Goal: Feedback & Contribution: Leave review/rating

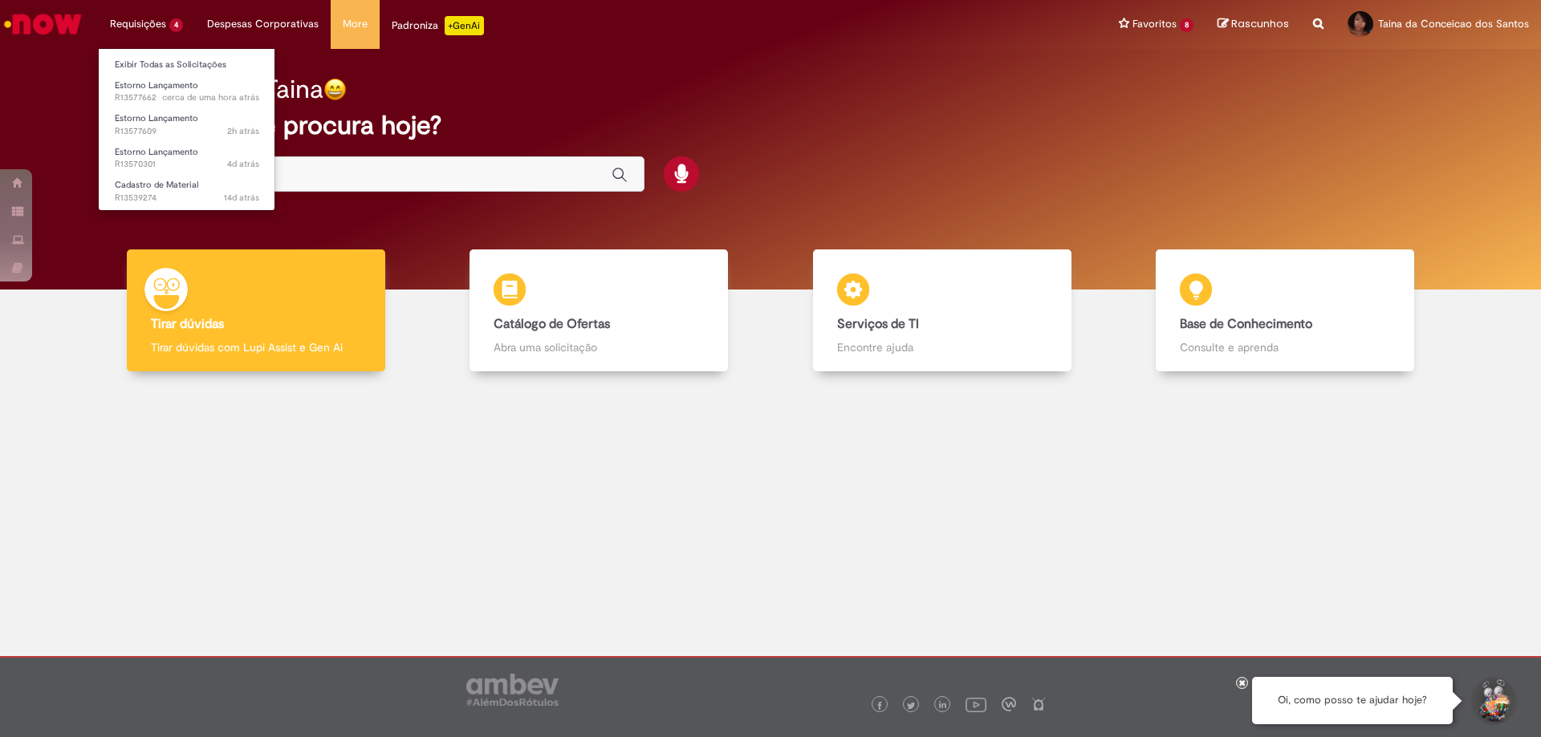
click at [172, 39] on li "Requisições 4 Exibir Todas as Solicitações Estorno Lançamento cerca de uma hora…" at bounding box center [146, 24] width 97 height 48
click at [187, 83] on span "Estorno Lançamento" at bounding box center [156, 85] width 83 height 12
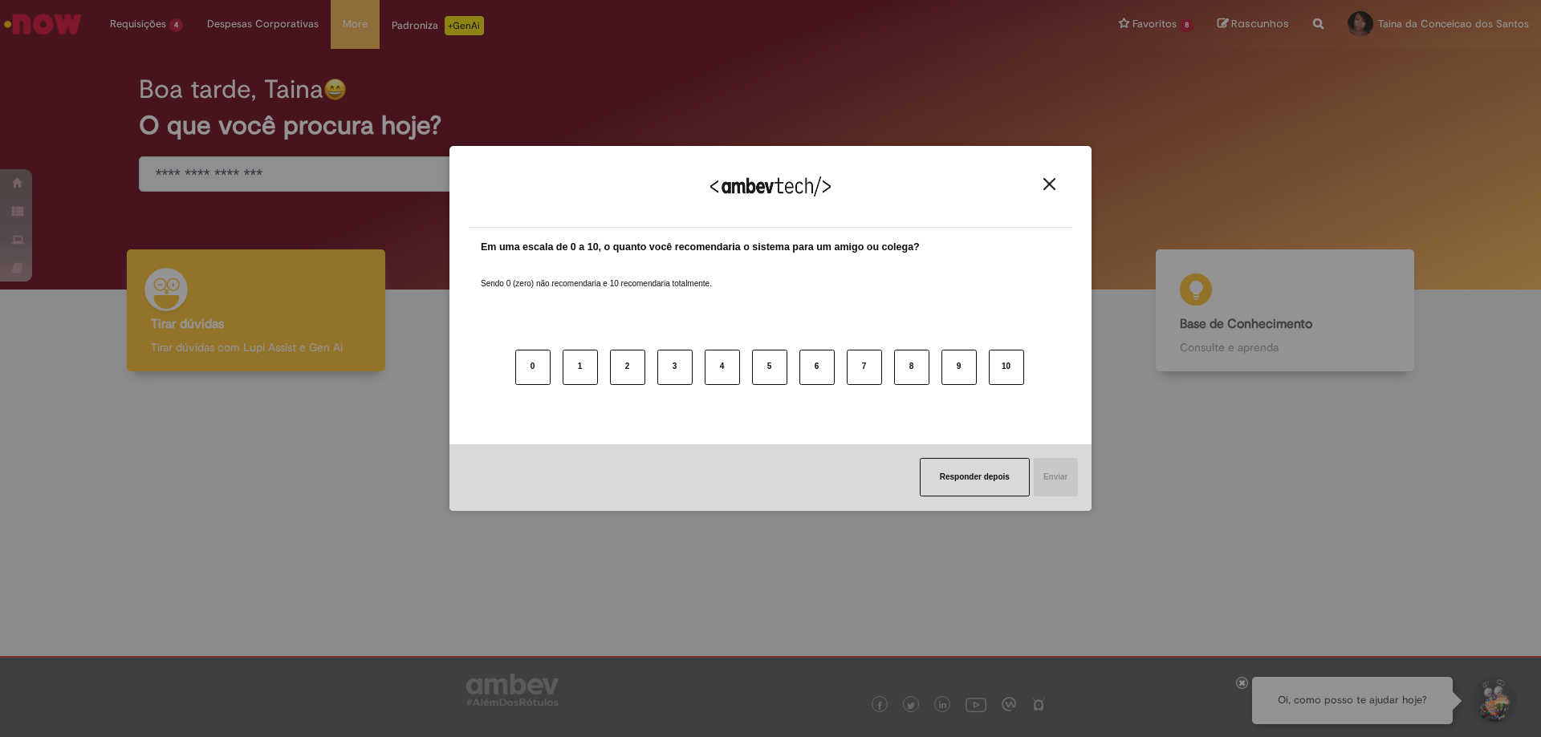
click at [1042, 178] on button "Close" at bounding box center [1049, 184] width 22 height 14
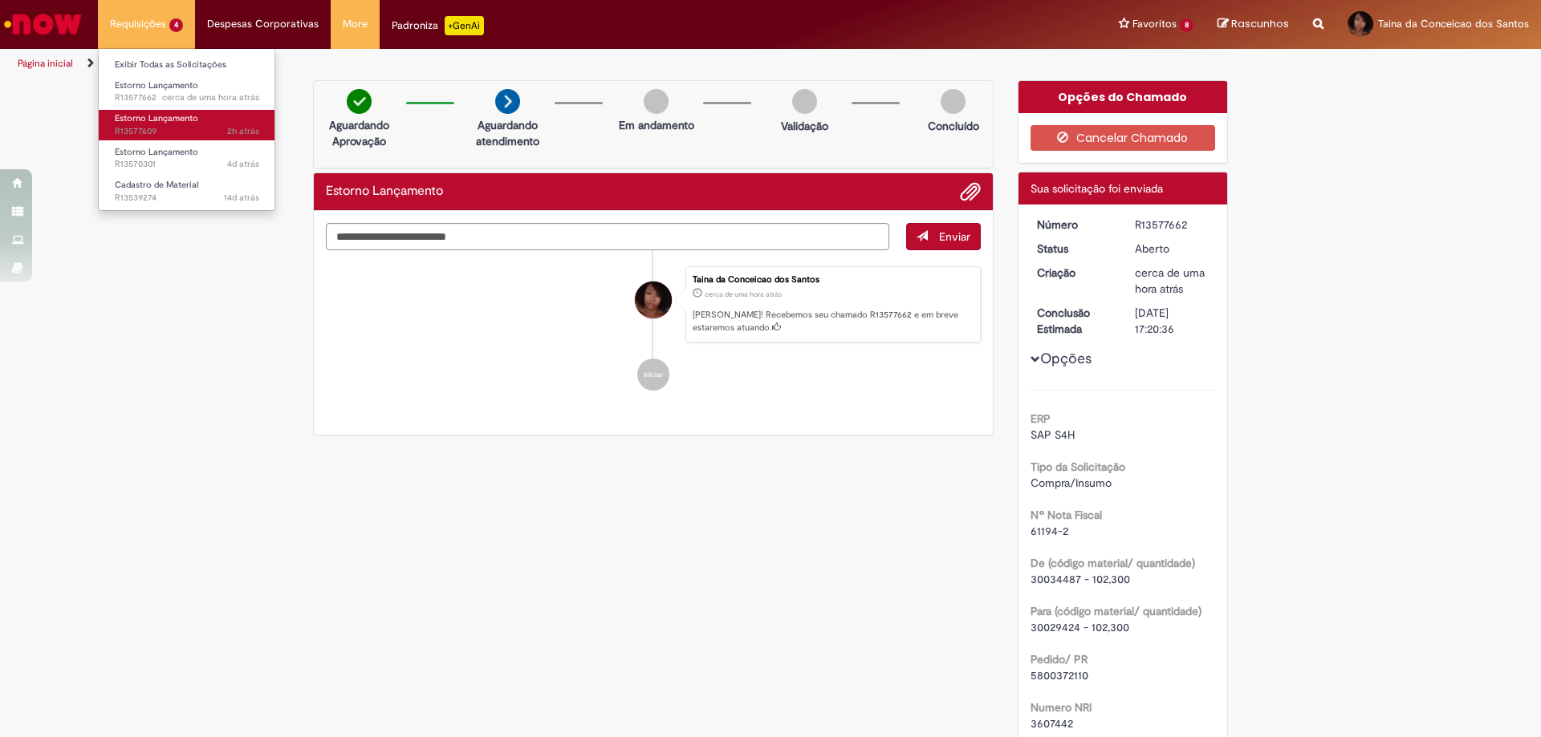
click at [161, 132] on span "2h atrás 2 horas atrás R13577609" at bounding box center [187, 131] width 144 height 13
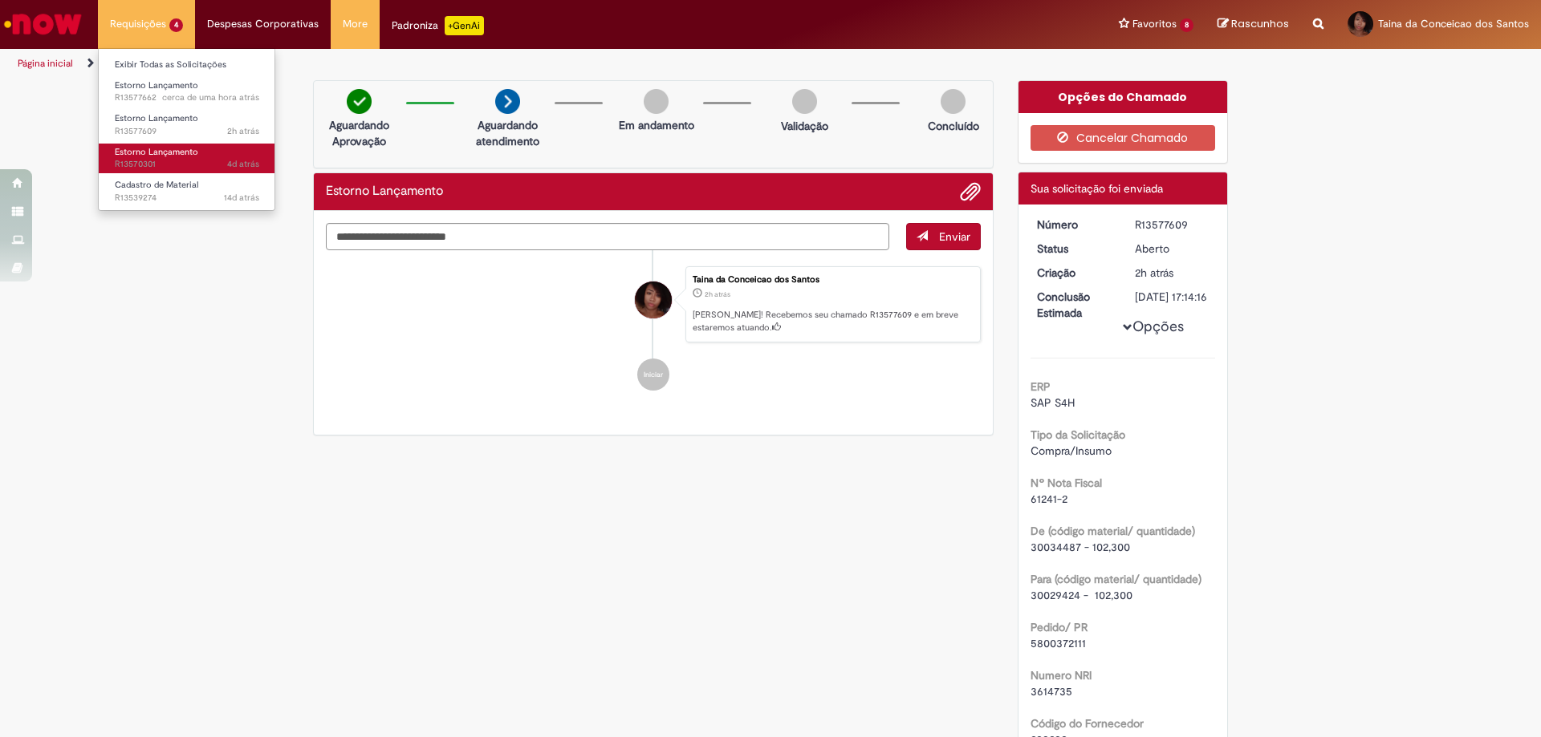
click at [155, 162] on span "4d atrás 4 dias atrás R13570301" at bounding box center [187, 164] width 144 height 13
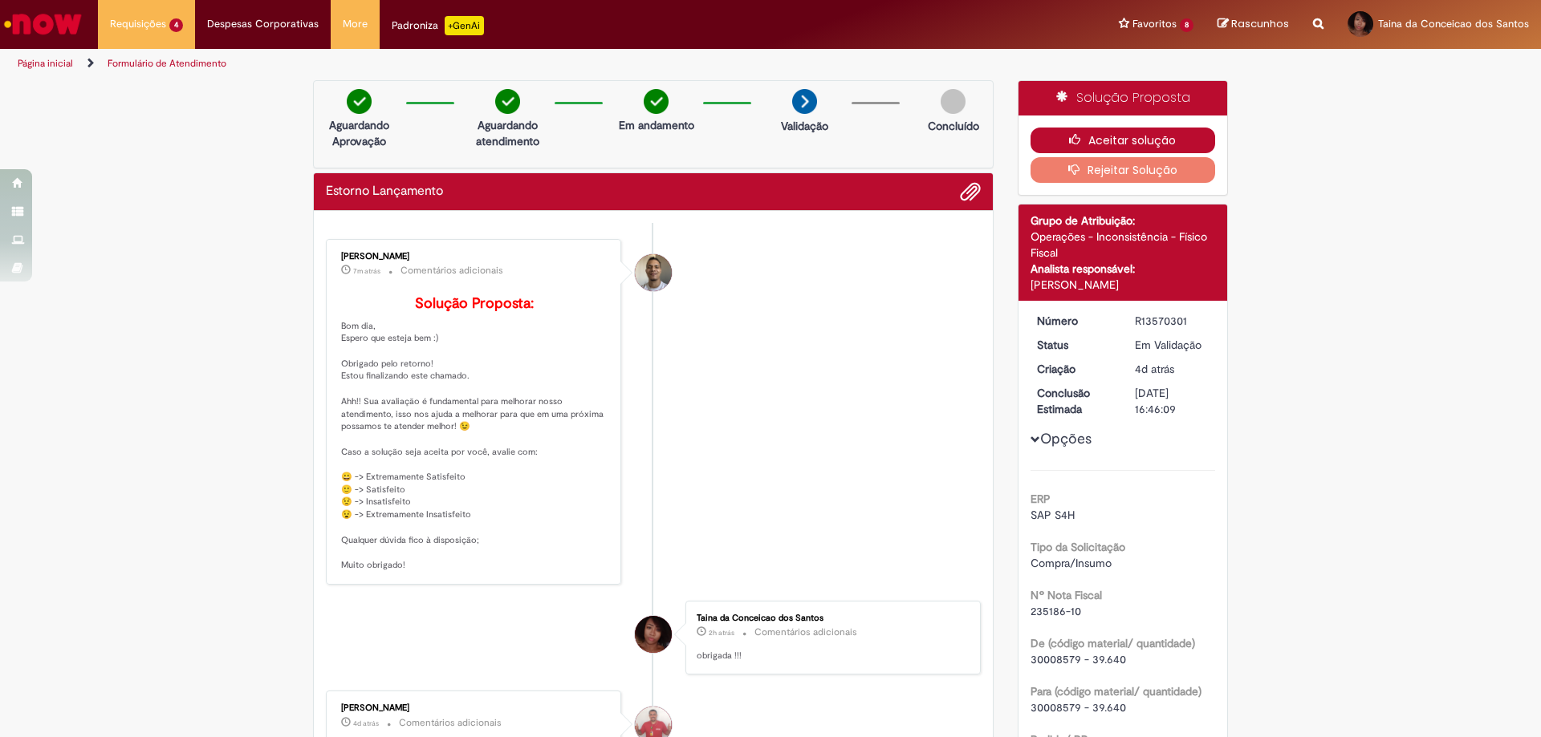
click at [1147, 144] on button "Aceitar solução" at bounding box center [1122, 141] width 185 height 26
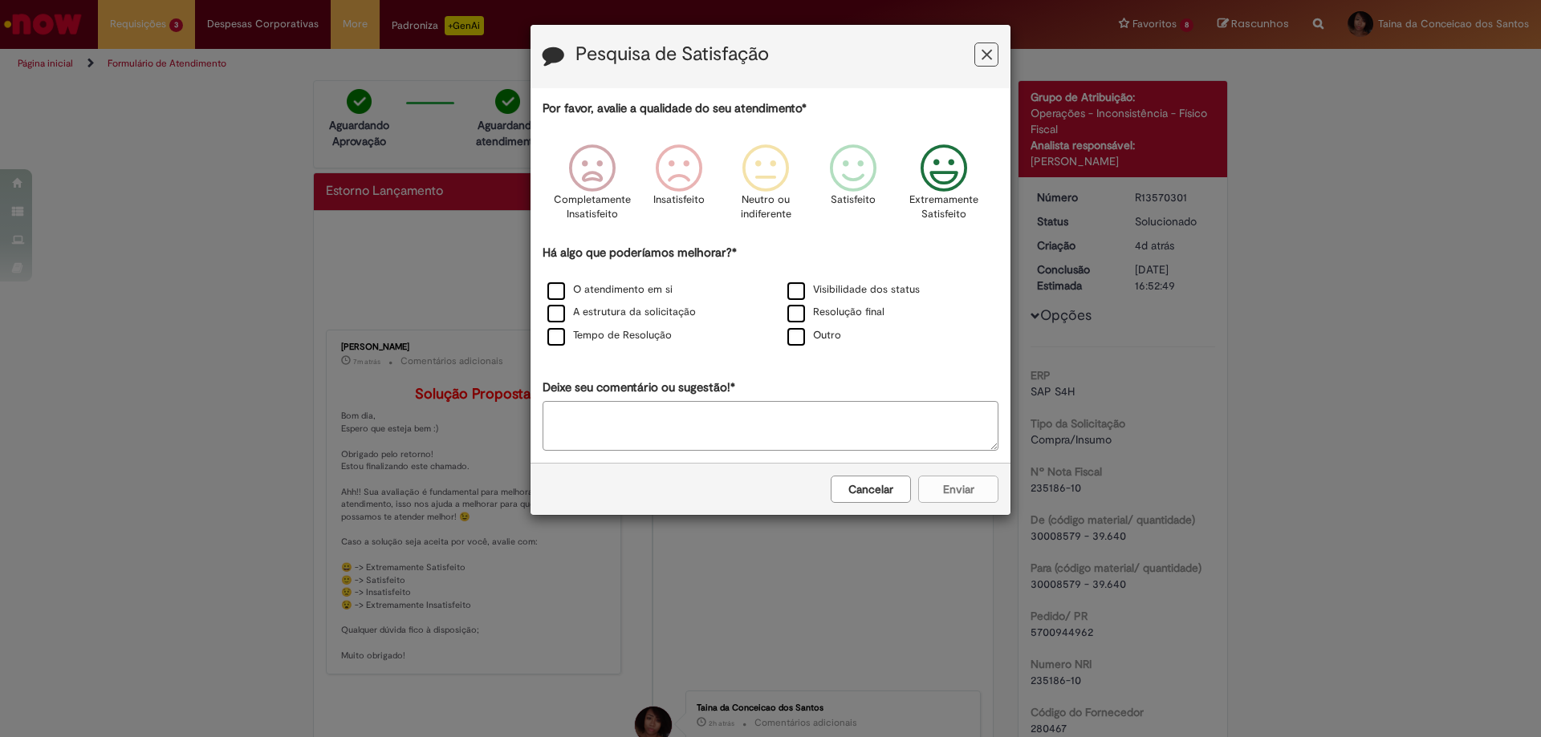
click at [932, 183] on icon "Feedback" at bounding box center [944, 168] width 60 height 48
click at [637, 293] on label "O atendimento em si" at bounding box center [609, 289] width 125 height 15
click at [637, 311] on label "A estrutura da solicitação" at bounding box center [621, 312] width 148 height 15
click at [637, 331] on label "Tempo de Resolução" at bounding box center [609, 335] width 124 height 15
click at [862, 306] on label "Resolução final" at bounding box center [835, 312] width 97 height 15
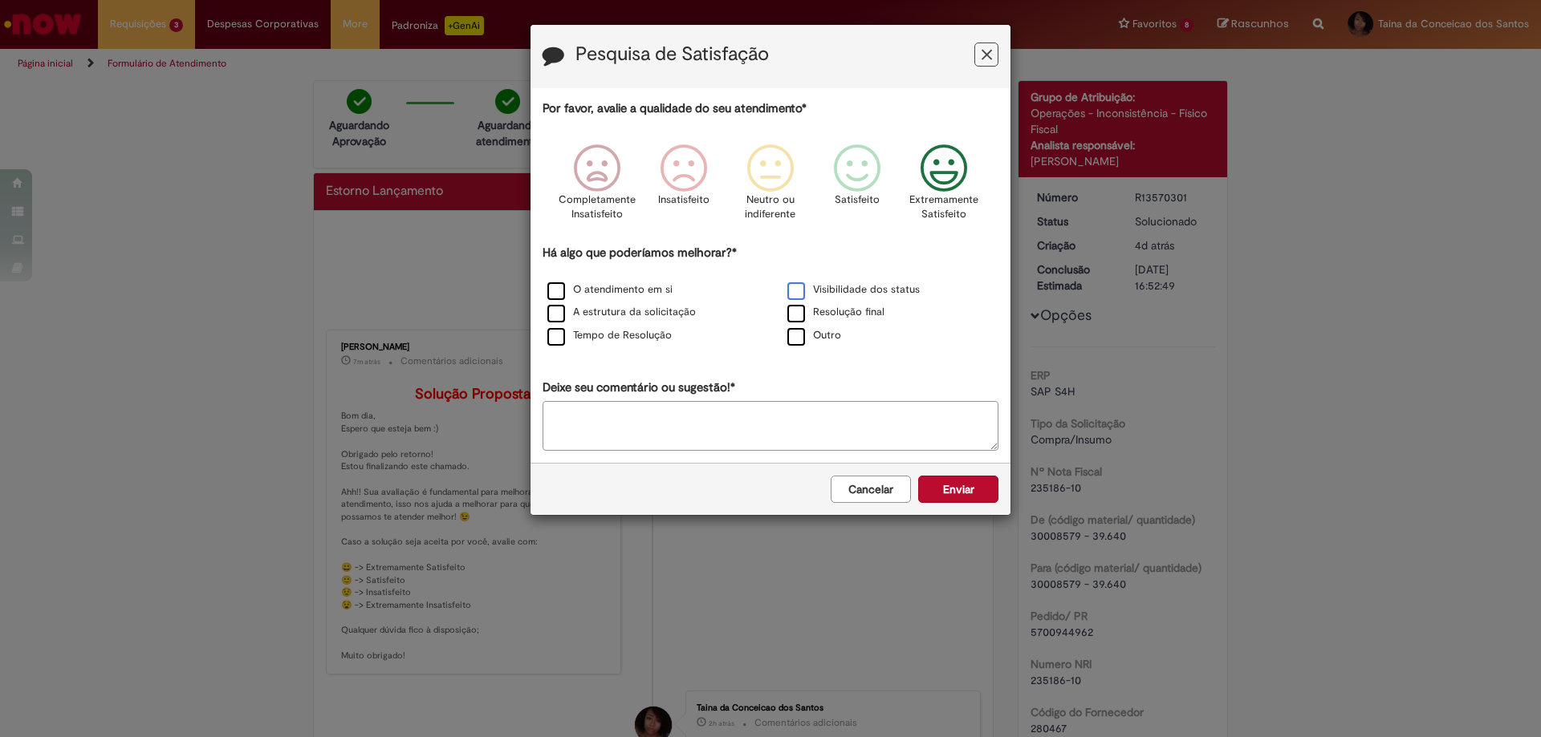
click at [860, 288] on label "Visibilidade dos status" at bounding box center [853, 289] width 132 height 15
click at [979, 497] on button "Enviar" at bounding box center [958, 489] width 80 height 27
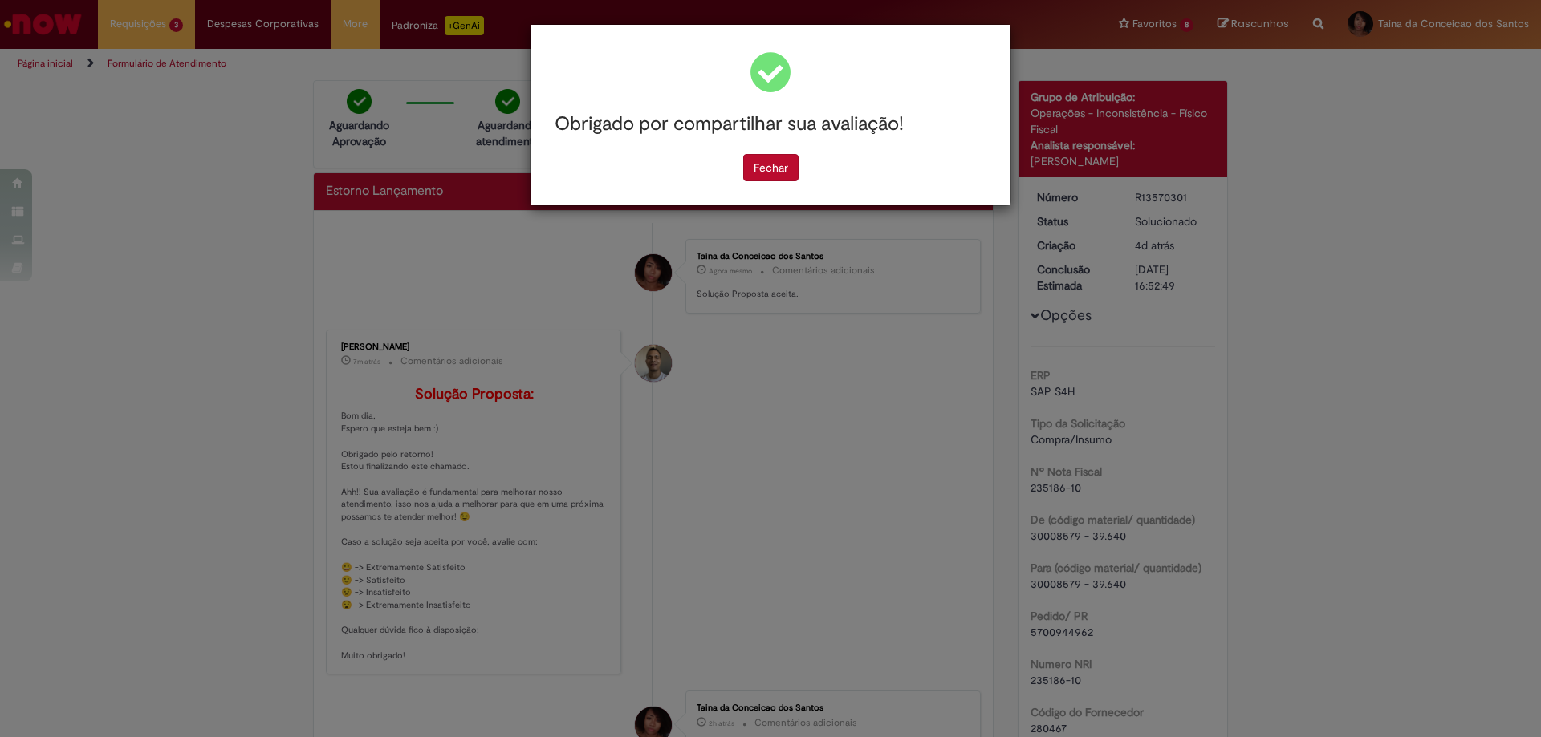
click at [890, 512] on div "Obrigado por compartilhar sua avaliação! [GEOGRAPHIC_DATA]" at bounding box center [770, 368] width 1541 height 737
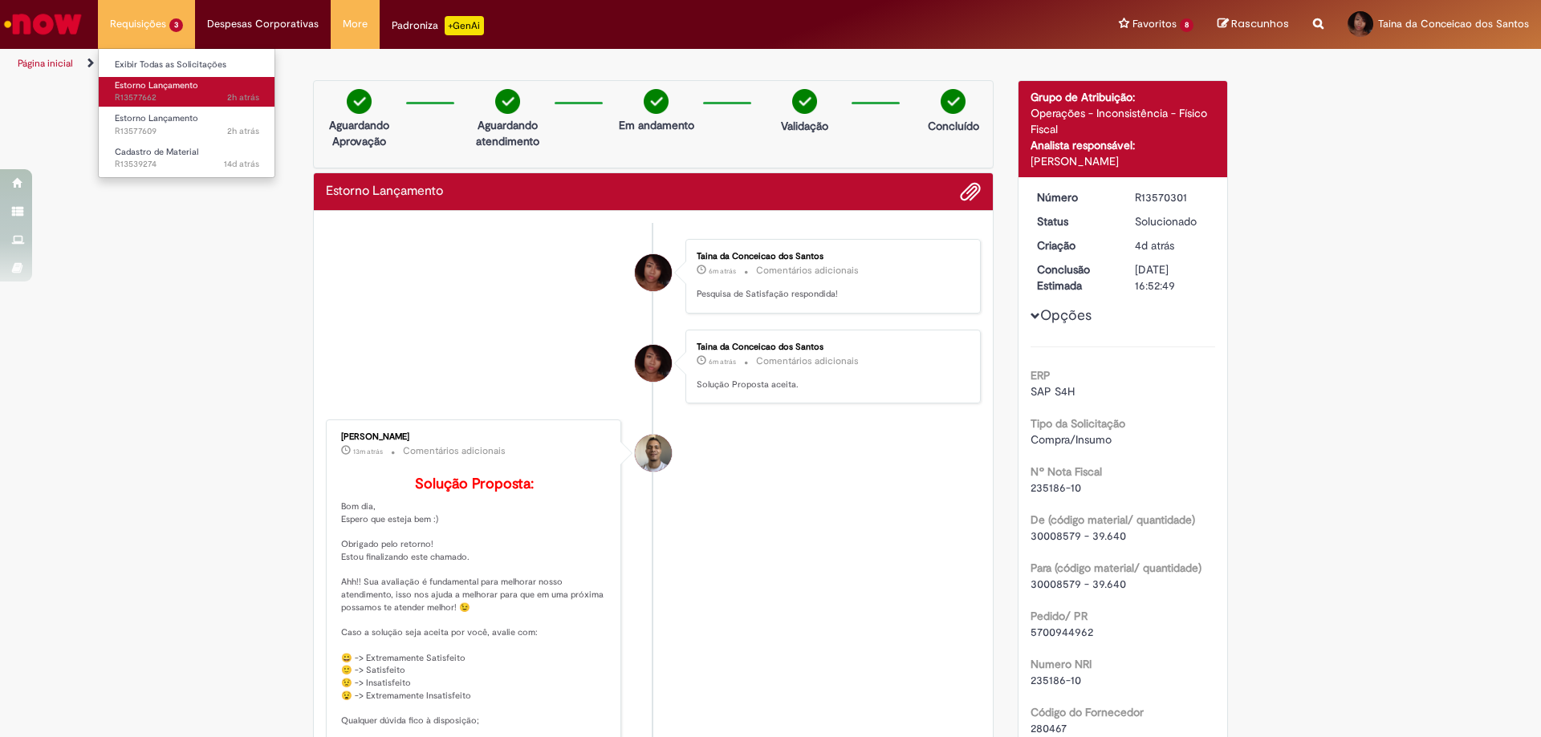
click at [144, 92] on span "2h atrás 2 horas atrás R13577662" at bounding box center [187, 97] width 144 height 13
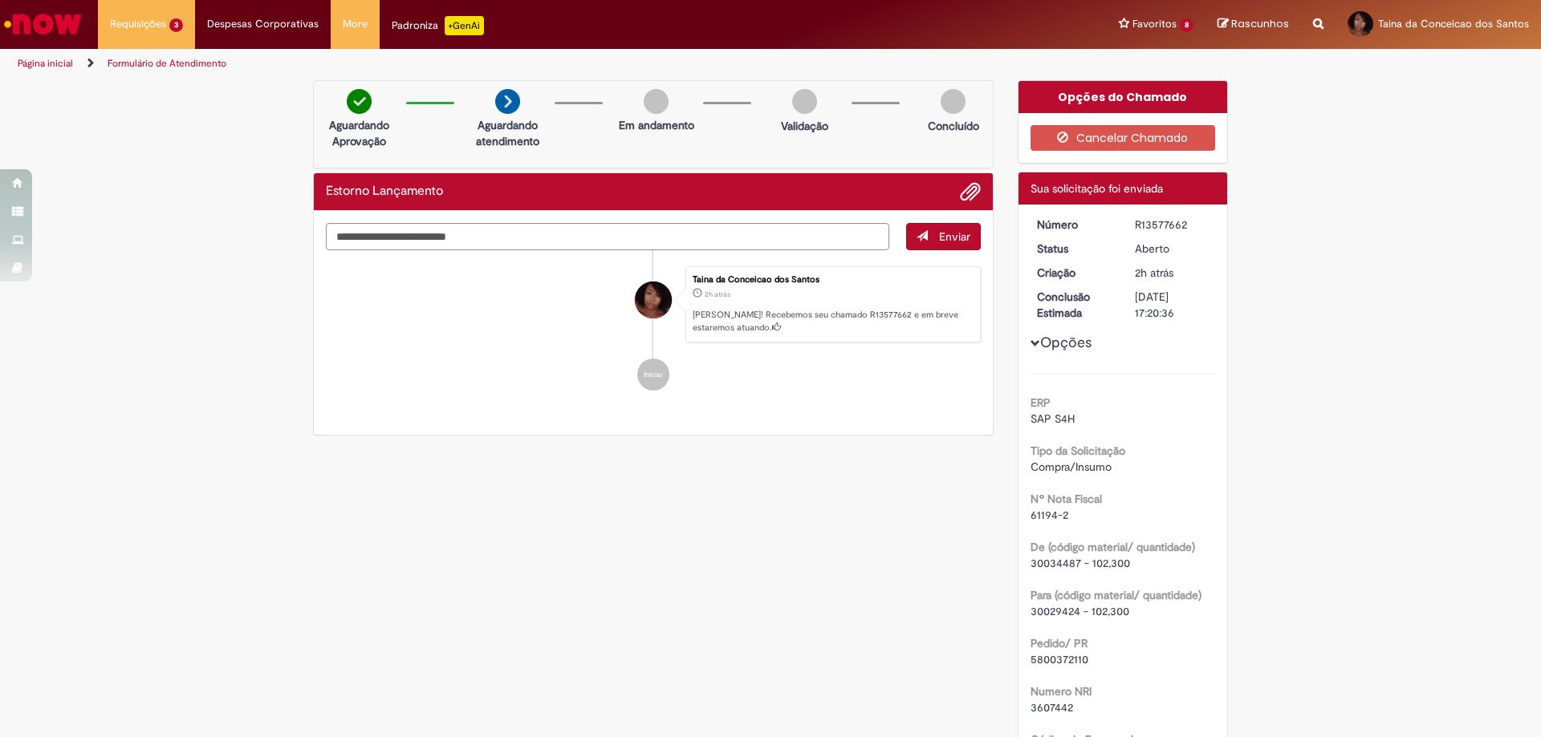
click at [1366, 214] on div "Verificar Código de Barras Aguardando Aprovação Aguardando atendimento Em andam…" at bounding box center [770, 657] width 1541 height 1154
